Goal: Transaction & Acquisition: Purchase product/service

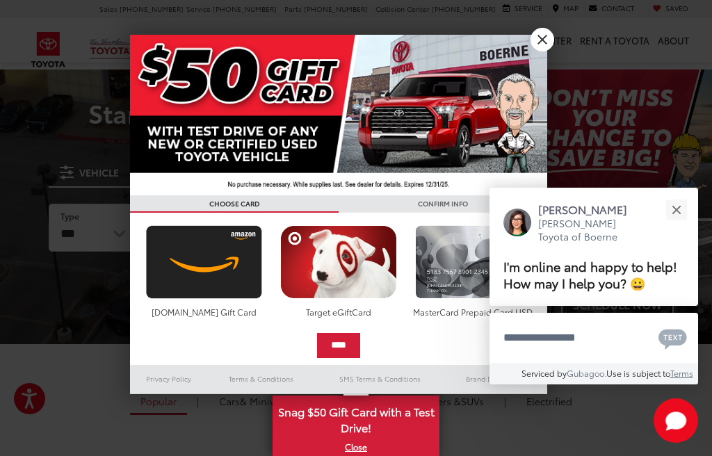
click at [544, 44] on link "X" at bounding box center [542, 40] width 24 height 24
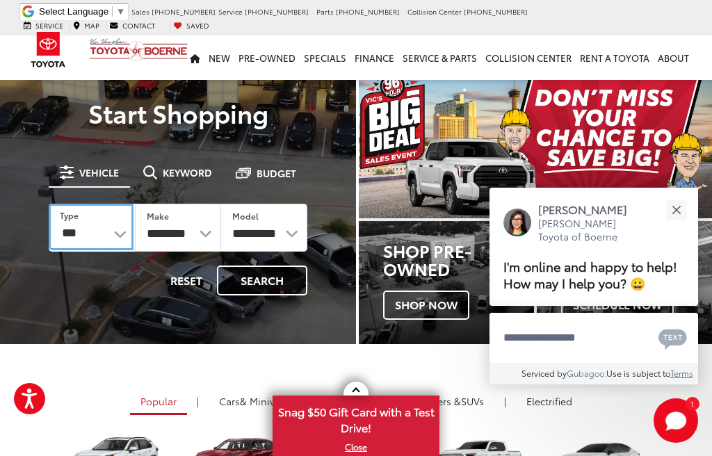
click at [121, 231] on select "*** *** **** *********" at bounding box center [91, 227] width 85 height 47
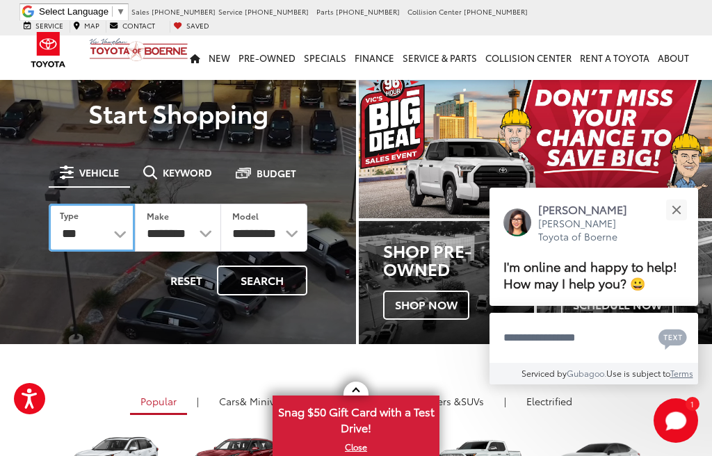
select select "******"
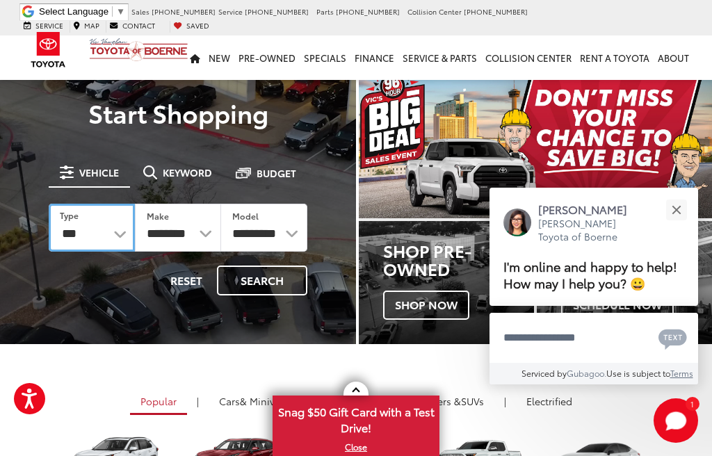
select select "******"
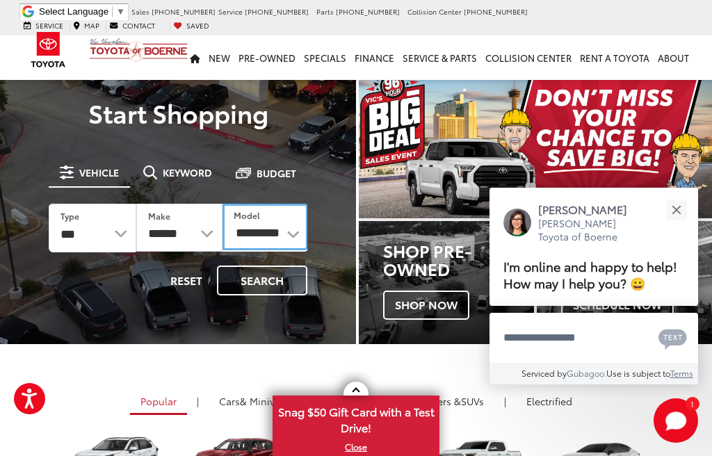
click at [286, 227] on select "**********" at bounding box center [264, 227] width 85 height 47
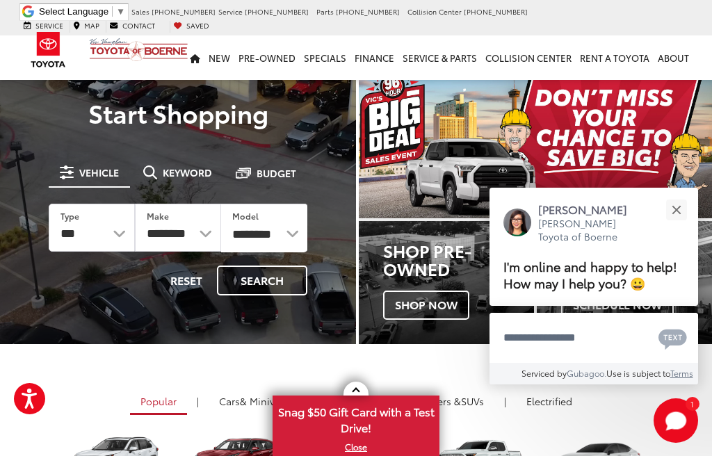
click at [261, 283] on button "Search" at bounding box center [262, 280] width 90 height 30
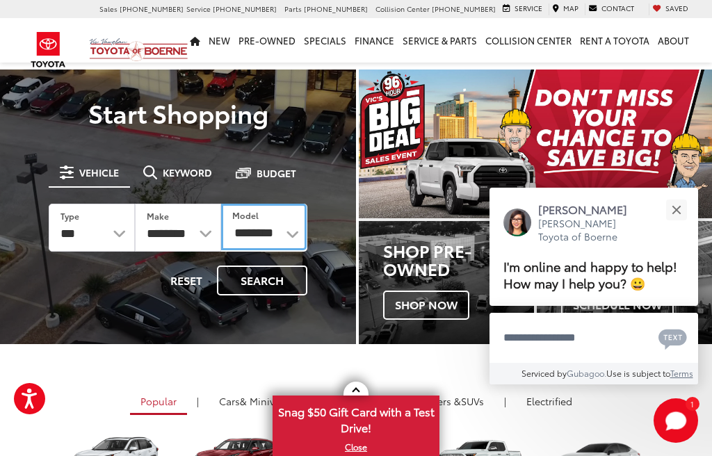
click at [282, 233] on select "**********" at bounding box center [263, 227] width 85 height 47
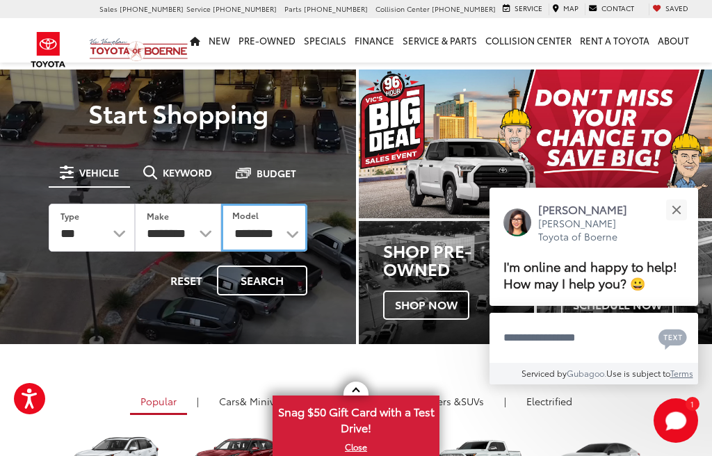
select select "*******"
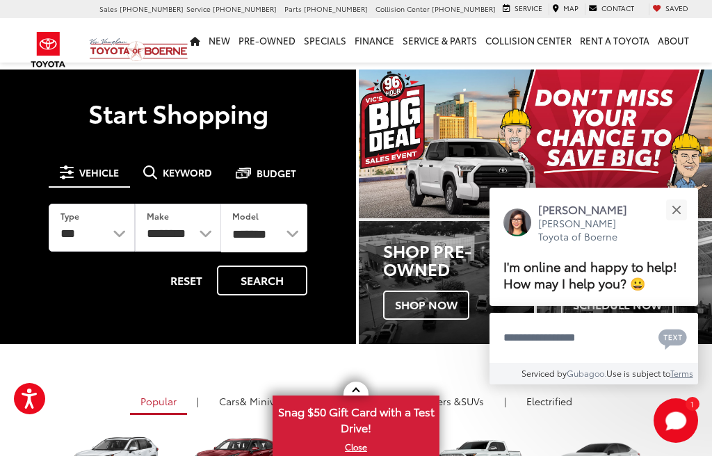
click at [253, 275] on button "Search" at bounding box center [262, 280] width 90 height 30
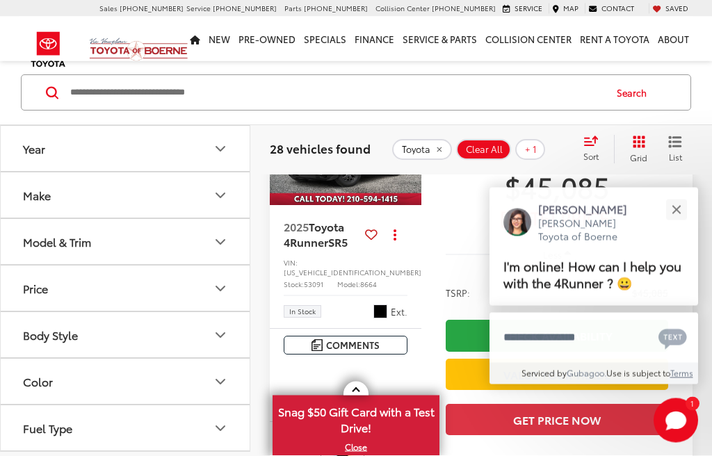
scroll to position [131, 0]
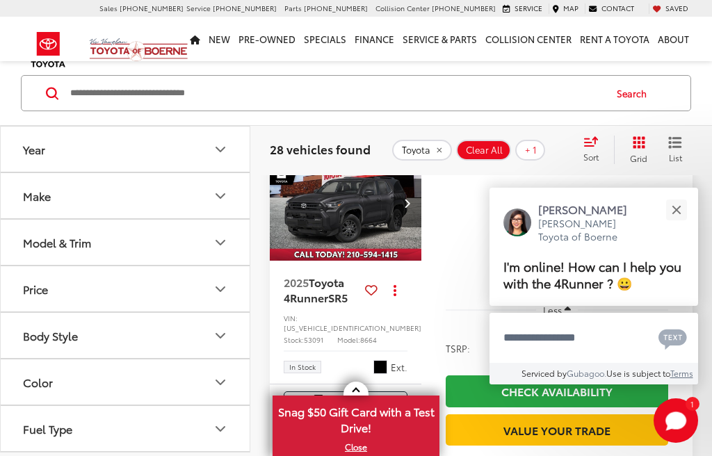
click at [681, 224] on button "Close" at bounding box center [676, 210] width 30 height 30
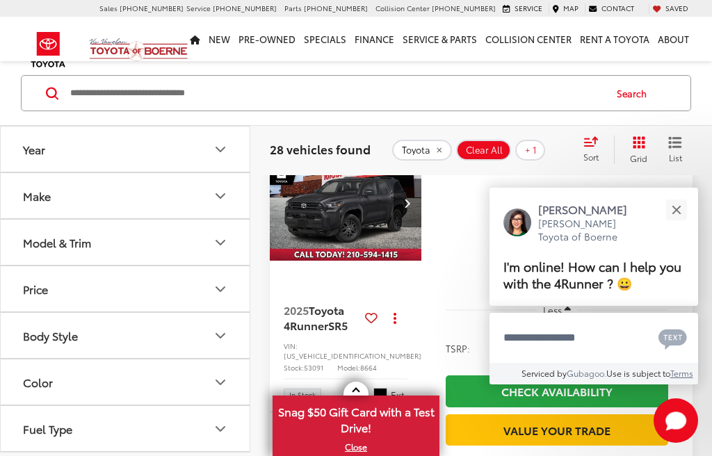
click at [679, 224] on button "Close" at bounding box center [676, 210] width 30 height 30
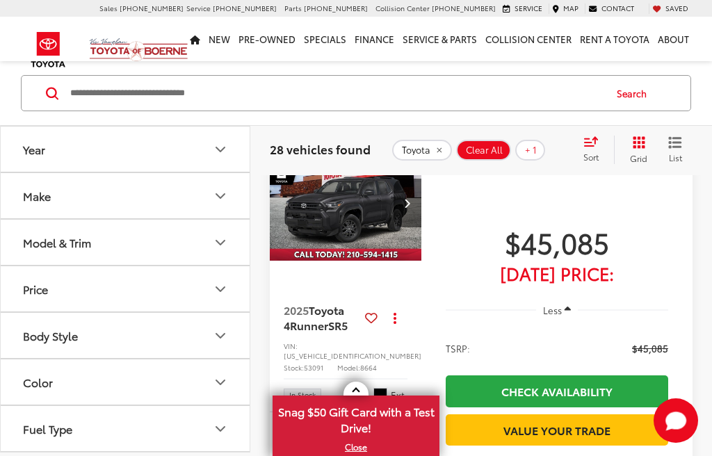
click at [684, 247] on button "Close" at bounding box center [677, 233] width 27 height 27
click at [683, 259] on div "$45,085 [DATE] Price: Less TSRP: $45,085 Check Availability Value Your Trade Ge…" at bounding box center [556, 337] width 271 height 383
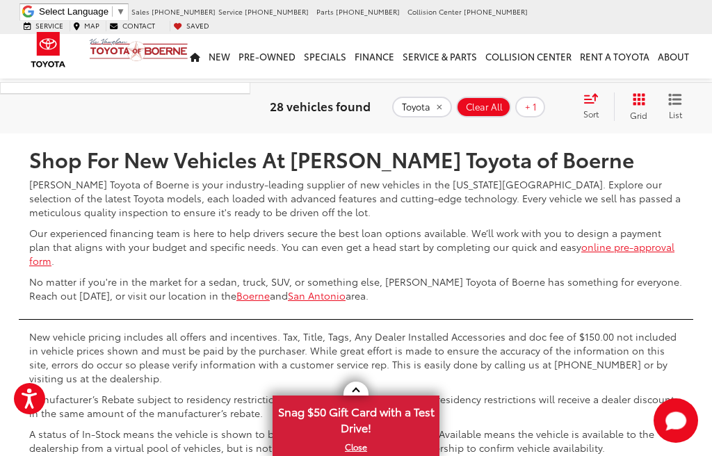
scroll to position [6677, 0]
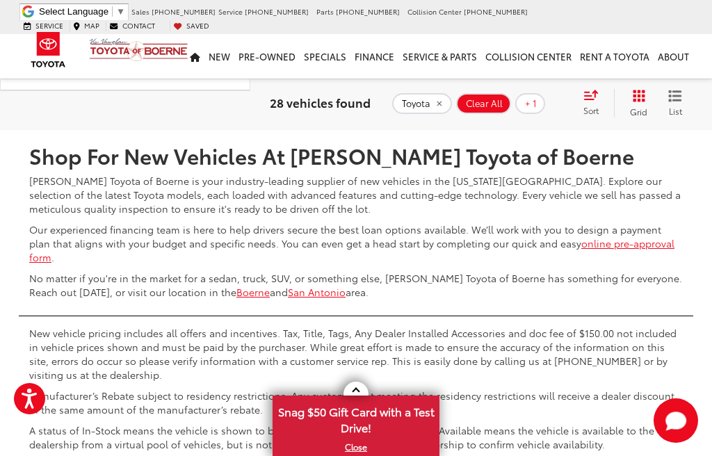
click at [475, 101] on link "2" at bounding box center [486, 88] width 22 height 25
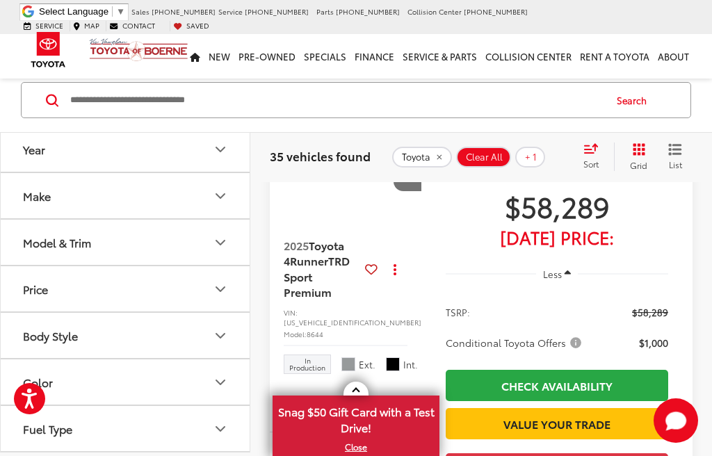
scroll to position [887, 0]
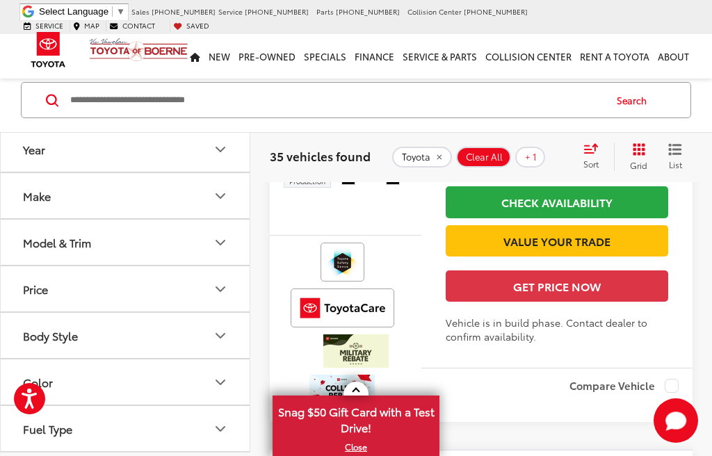
click at [648, 151] on button "Grid" at bounding box center [636, 156] width 44 height 28
click at [643, 154] on icon "Grid View" at bounding box center [638, 149] width 13 height 13
click at [645, 154] on icon "Grid View" at bounding box center [638, 149] width 13 height 13
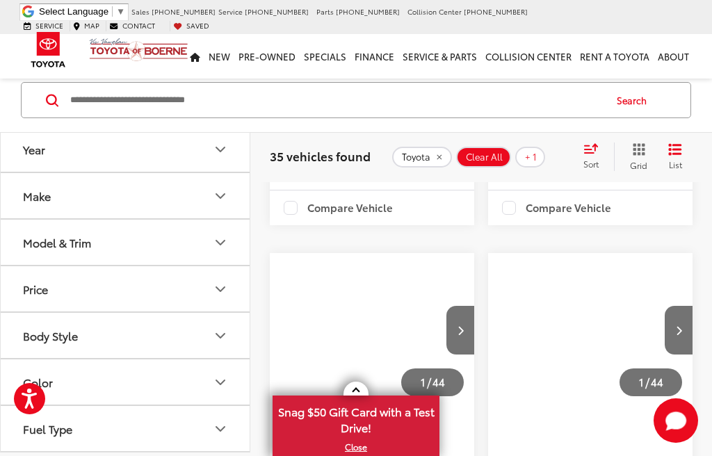
click at [643, 153] on icon "Grid View" at bounding box center [638, 149] width 13 height 13
click at [641, 155] on icon "Grid View" at bounding box center [638, 149] width 13 height 13
click at [646, 154] on button "Grid" at bounding box center [636, 156] width 44 height 28
click at [645, 150] on icon "Grid View" at bounding box center [638, 149] width 13 height 13
click at [643, 148] on icon "Grid View" at bounding box center [638, 149] width 13 height 13
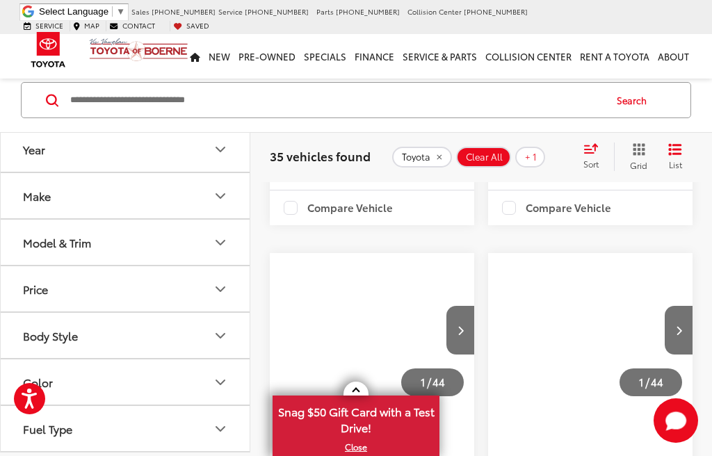
click at [641, 145] on icon "Grid View" at bounding box center [638, 149] width 13 height 13
click at [639, 146] on icon "Grid View" at bounding box center [638, 149] width 13 height 13
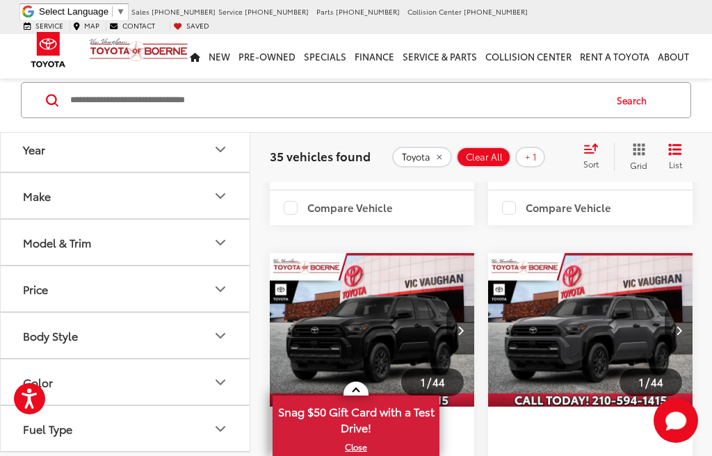
scroll to position [2688, 0]
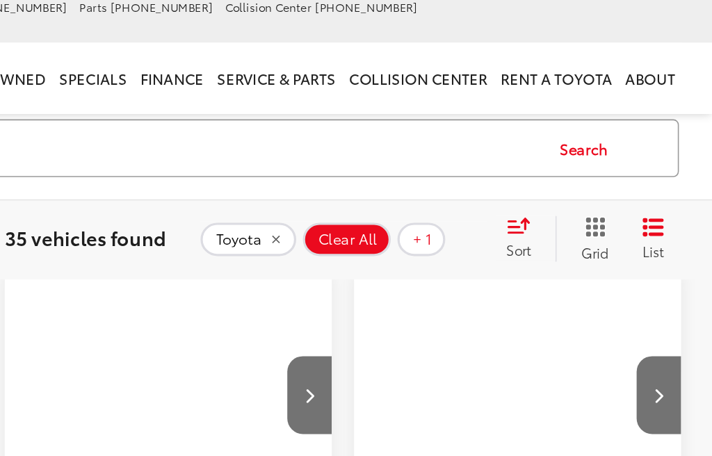
click at [632, 144] on icon "Grid View" at bounding box center [638, 149] width 13 height 13
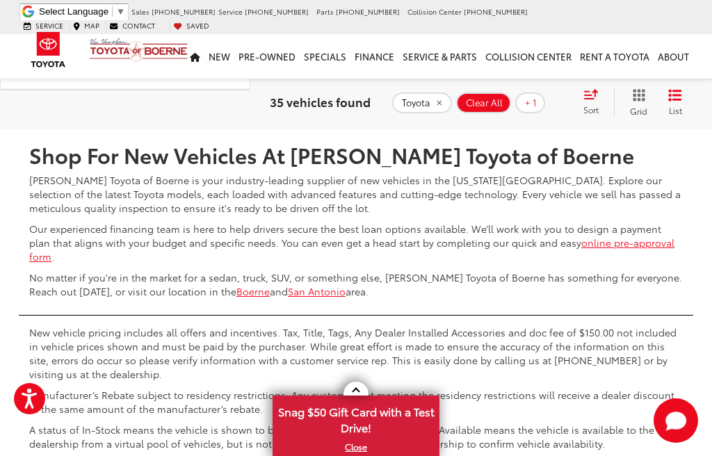
scroll to position [5463, 0]
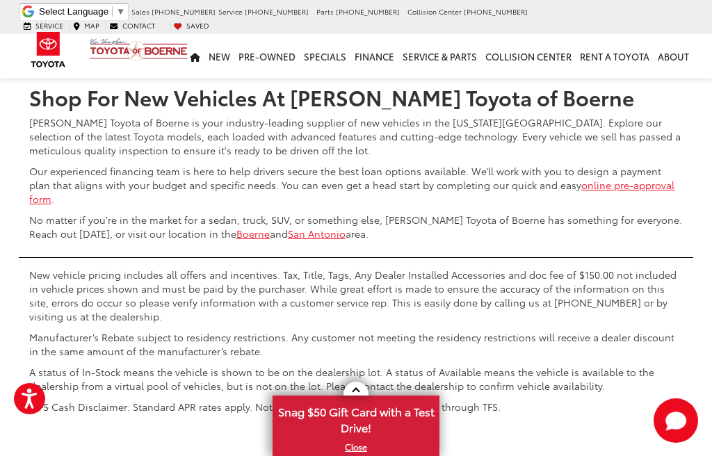
click at [516, 43] on link "Next" at bounding box center [539, 30] width 47 height 25
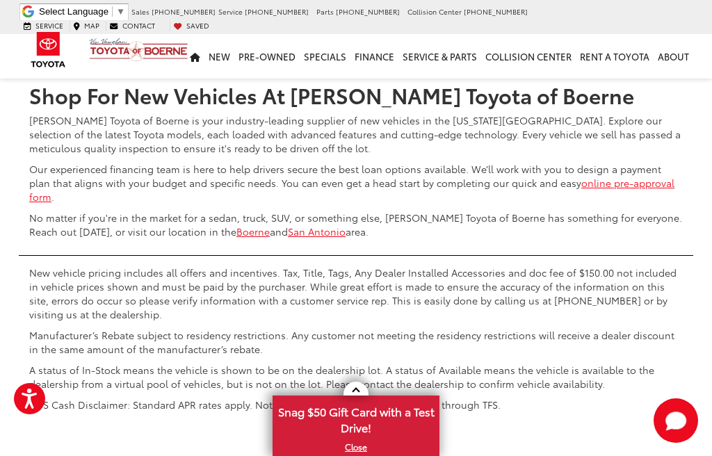
scroll to position [4992, 0]
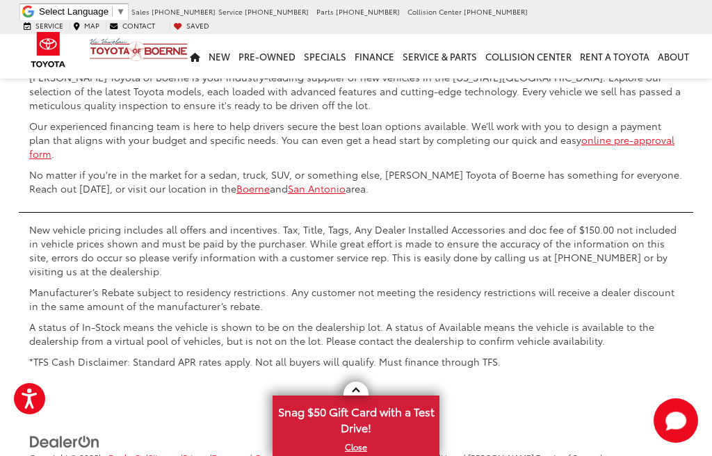
scroll to position [5333, 0]
